Goal: Task Accomplishment & Management: Use online tool/utility

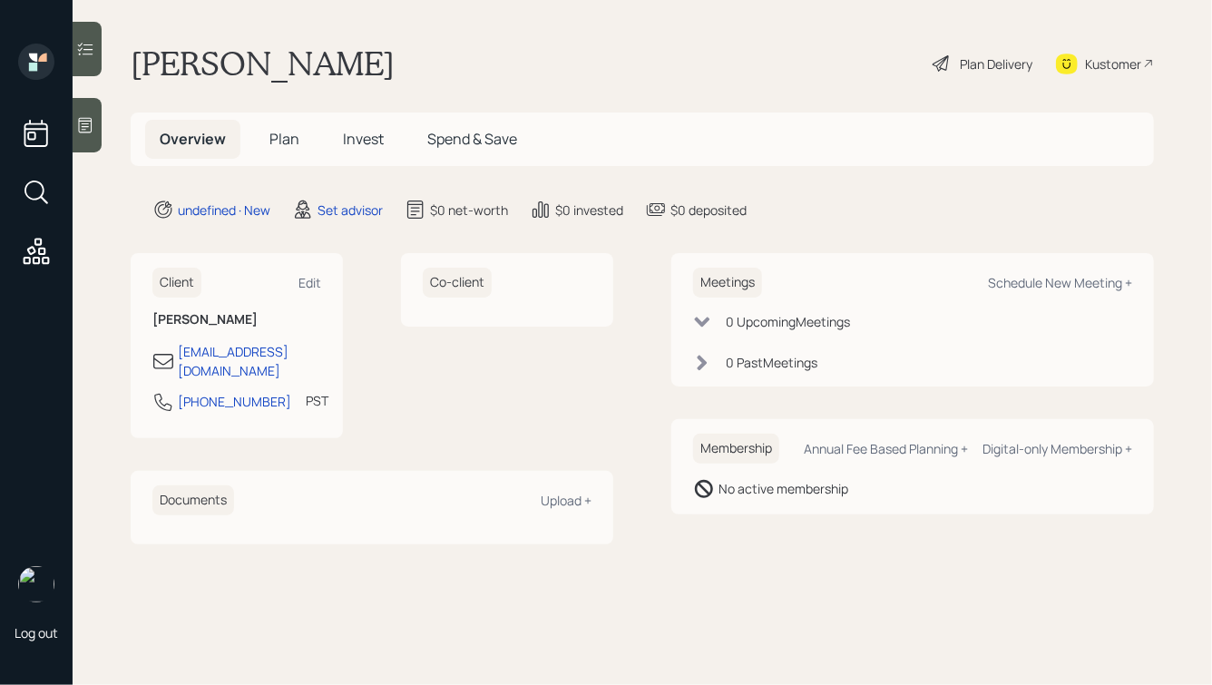
click at [83, 116] on icon at bounding box center [85, 125] width 18 height 18
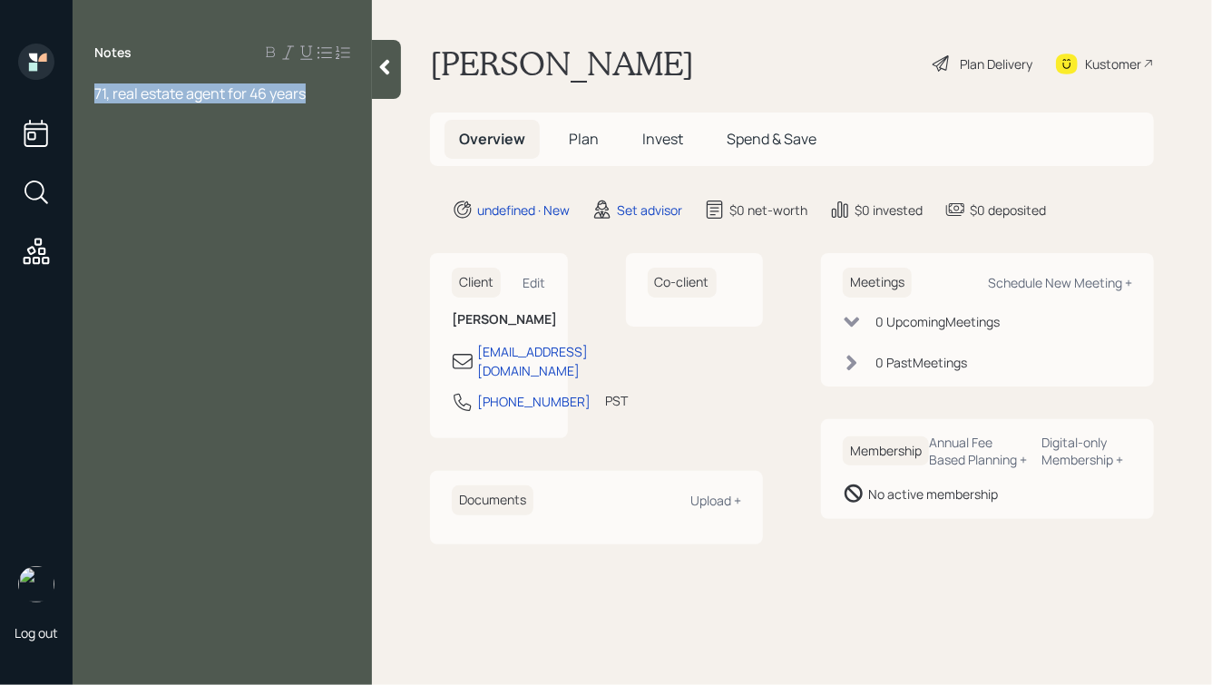
drag, startPoint x: 319, startPoint y: 93, endPoint x: 18, endPoint y: 87, distance: 300.4
click at [20, 87] on div "Log out Notes 71, real estate agent for 46 years [PERSON_NAME] Plan Delivery Ku…" at bounding box center [606, 342] width 1212 height 685
click at [190, 75] on div "Notes 71, real estate agent for 46 years" at bounding box center [222, 354] width 299 height 620
click at [145, 132] on div at bounding box center [222, 133] width 256 height 20
